Goal: Task Accomplishment & Management: Manage account settings

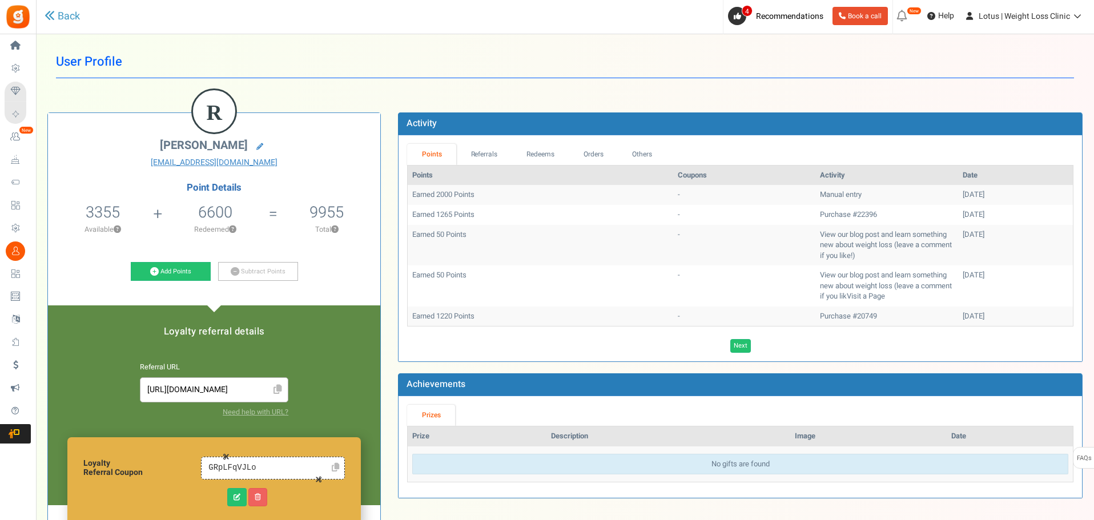
click at [0, 0] on span "Users" at bounding box center [0, 0] width 0 height 0
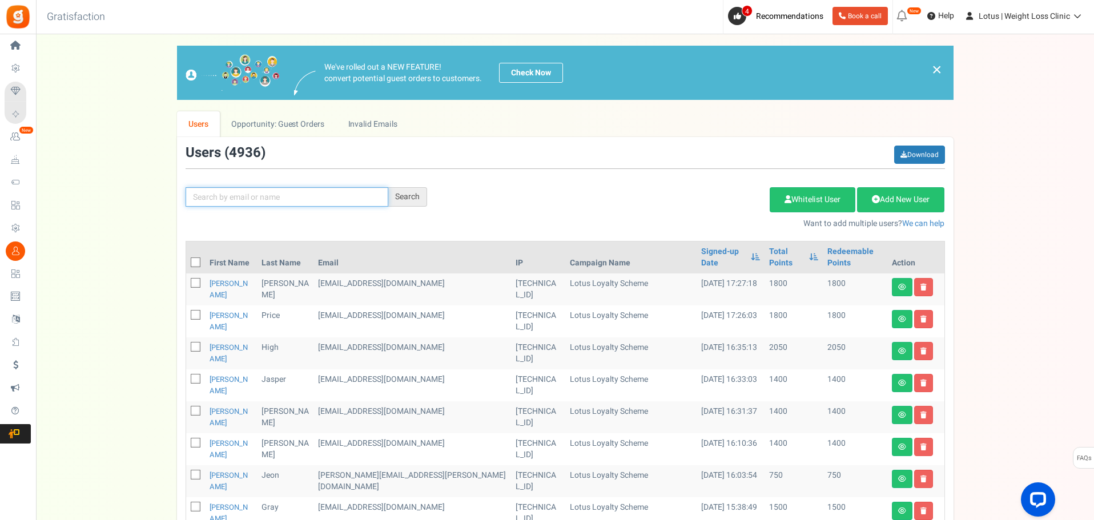
click at [256, 195] on input "text" at bounding box center [287, 196] width 203 height 19
type input "yenas"
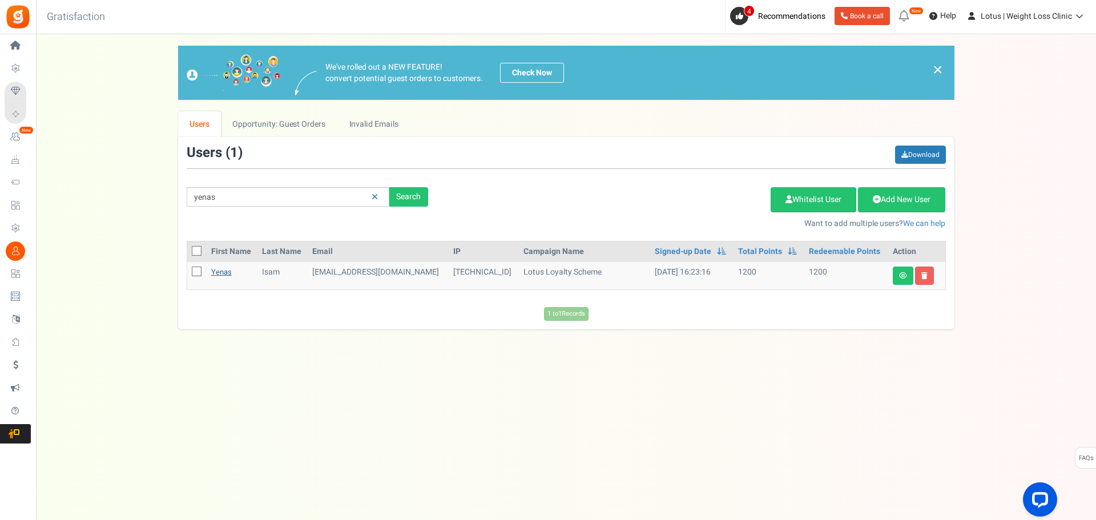
click at [227, 274] on link "Yenas" at bounding box center [221, 272] width 21 height 11
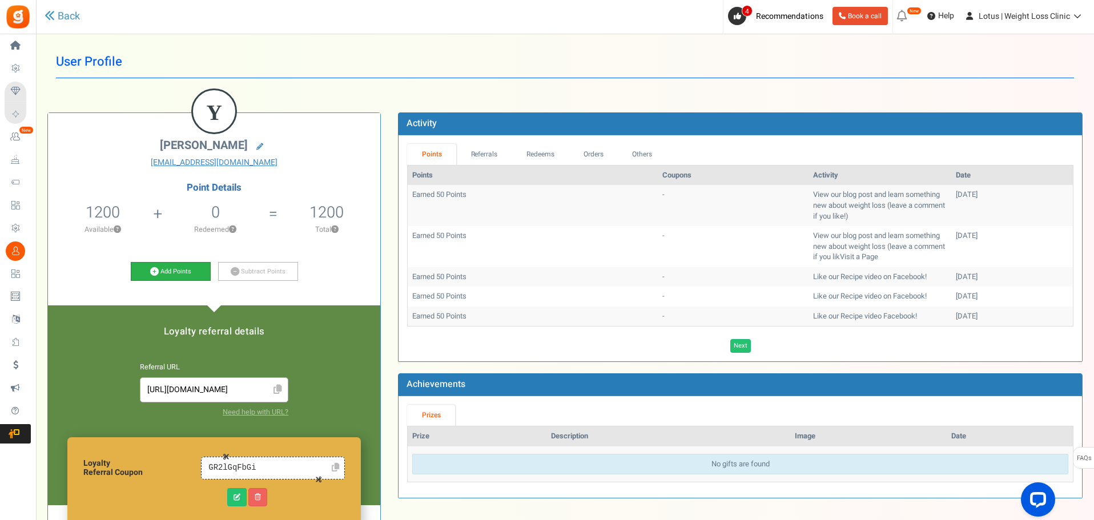
click at [180, 269] on link "Add Points" at bounding box center [171, 271] width 80 height 19
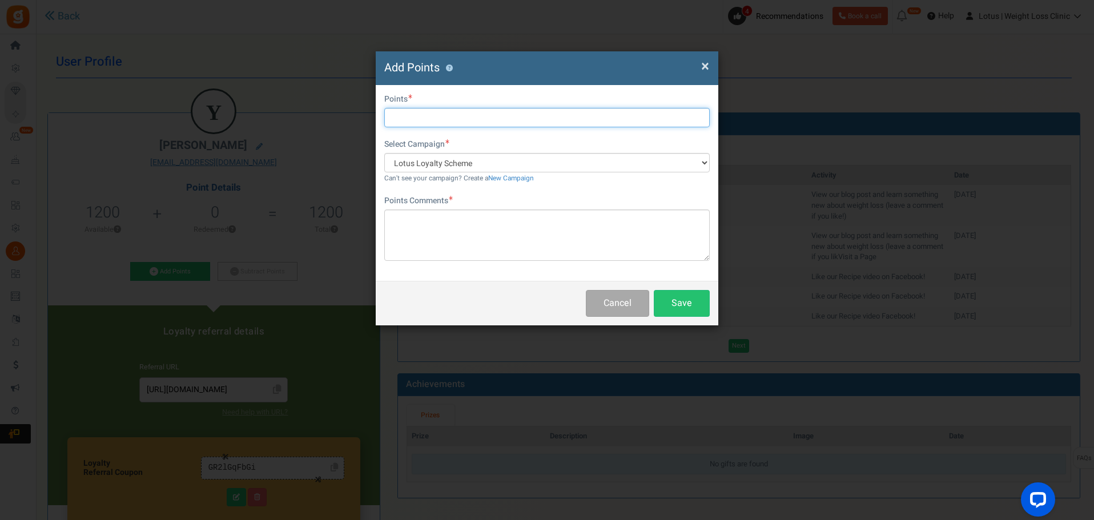
click at [436, 118] on input "text" at bounding box center [547, 117] width 326 height 19
type input "1000"
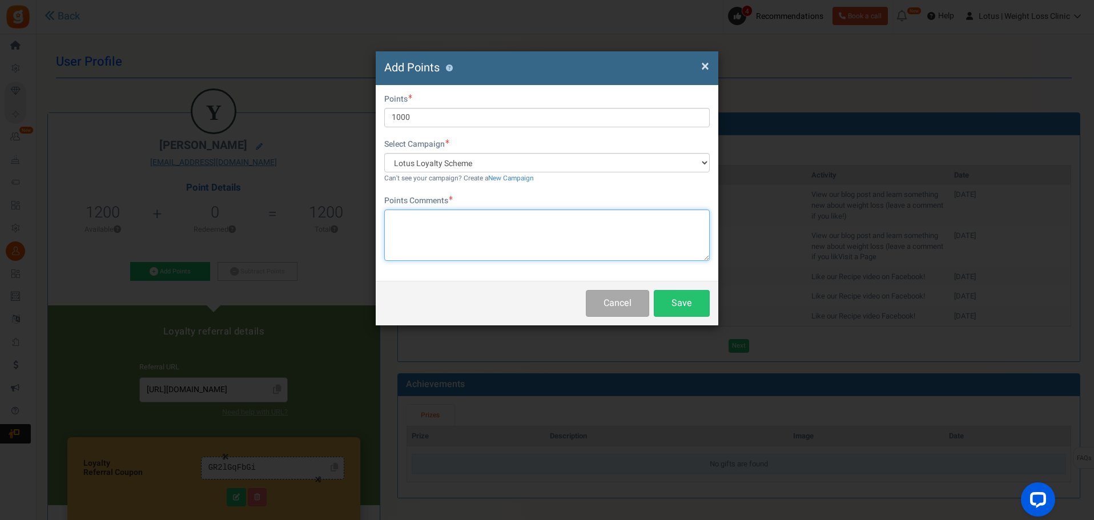
click at [468, 251] on textarea at bounding box center [547, 235] width 326 height 51
type textarea "GOG"
click at [672, 296] on button "Save" at bounding box center [682, 303] width 56 height 27
